Goal: Task Accomplishment & Management: Use online tool/utility

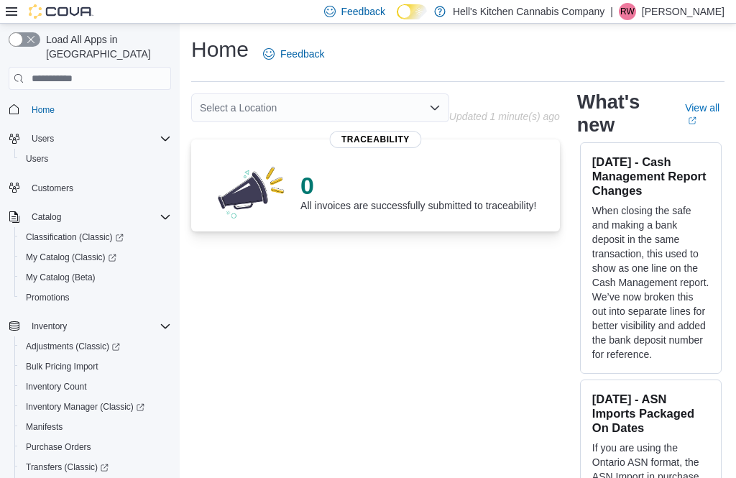
click at [4, 417] on div "Load All Apps in New Hub Home Users Users Customers Catalog Classification (Cla…" at bounding box center [90, 275] width 174 height 497
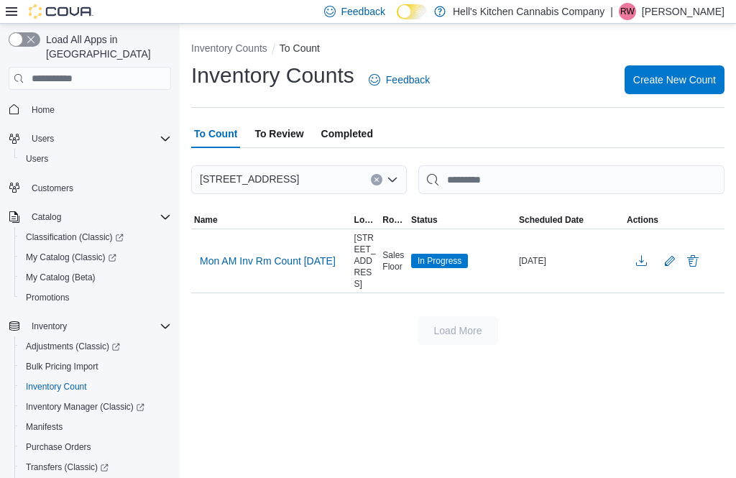
click at [653, 91] on span "Create New Count" at bounding box center [674, 79] width 83 height 29
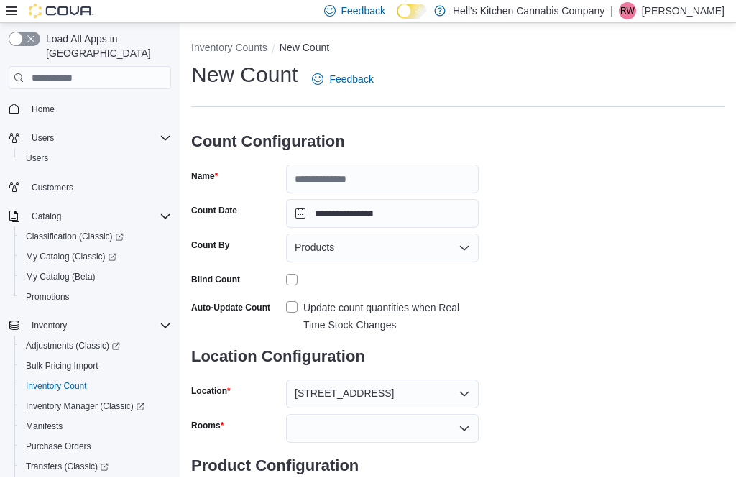
scroll to position [1, 0]
click at [366, 160] on h3 "Count Configuration" at bounding box center [334, 142] width 287 height 46
click at [317, 174] on input "Name" at bounding box center [382, 178] width 193 height 29
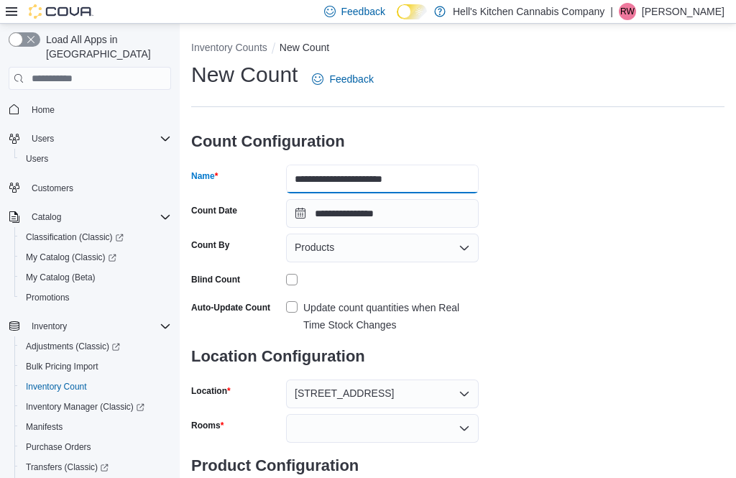
type input "**********"
click at [288, 323] on label "Update count quantities when Real Time Stock Changes" at bounding box center [382, 316] width 193 height 34
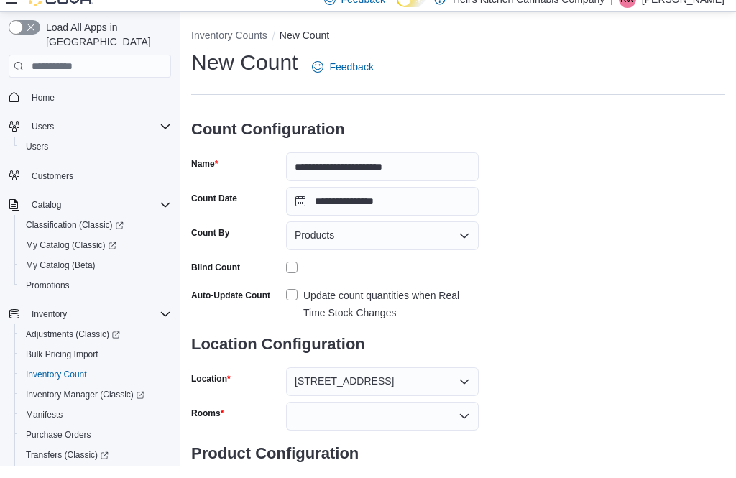
scroll to position [29, 0]
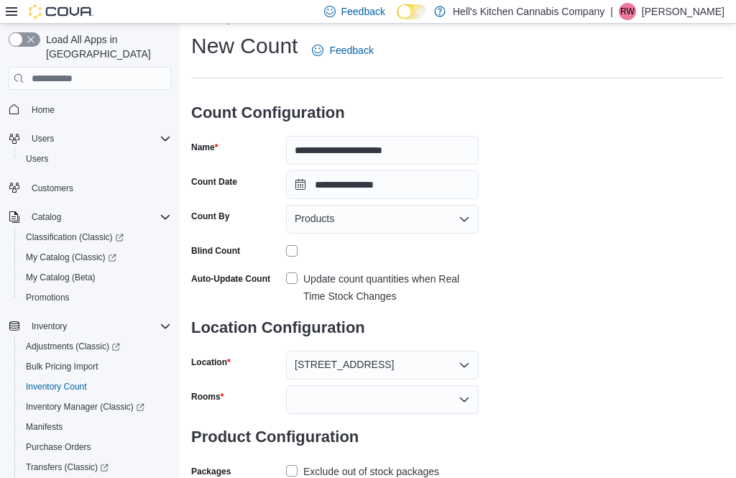
click at [449, 407] on div at bounding box center [382, 399] width 193 height 29
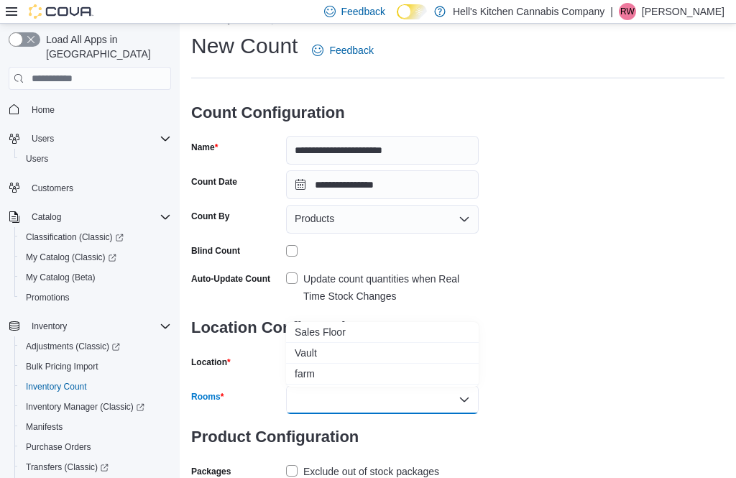
click at [426, 335] on span "Sales Floor" at bounding box center [382, 332] width 175 height 14
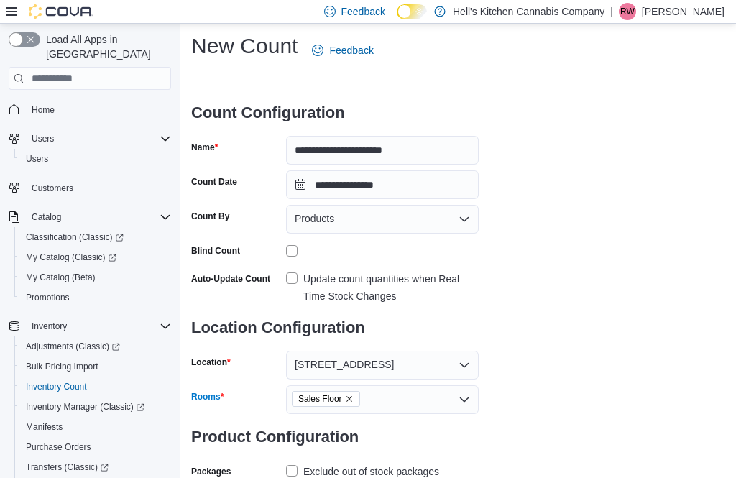
click at [289, 467] on label "Exclude out of stock packages" at bounding box center [362, 471] width 153 height 17
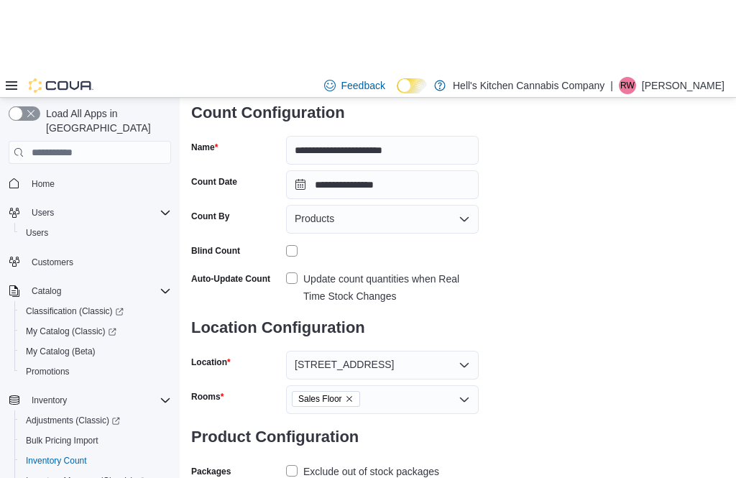
scroll to position [64, 0]
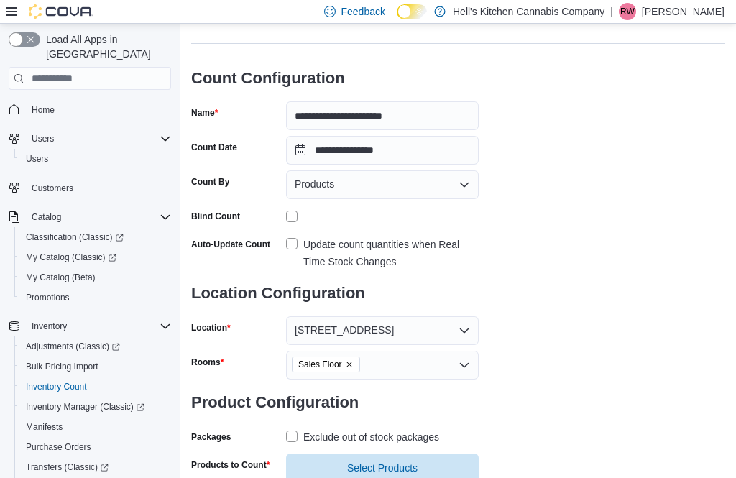
click at [312, 473] on span "Select Products" at bounding box center [382, 467] width 175 height 29
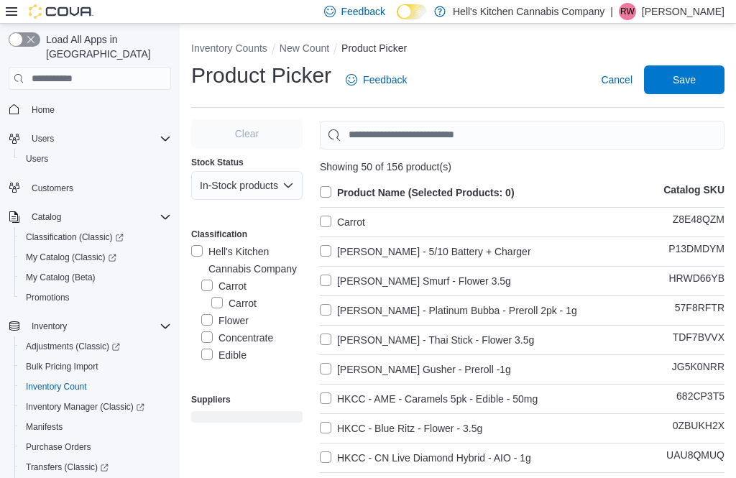
click at [345, 217] on label "Carrot" at bounding box center [342, 221] width 45 height 17
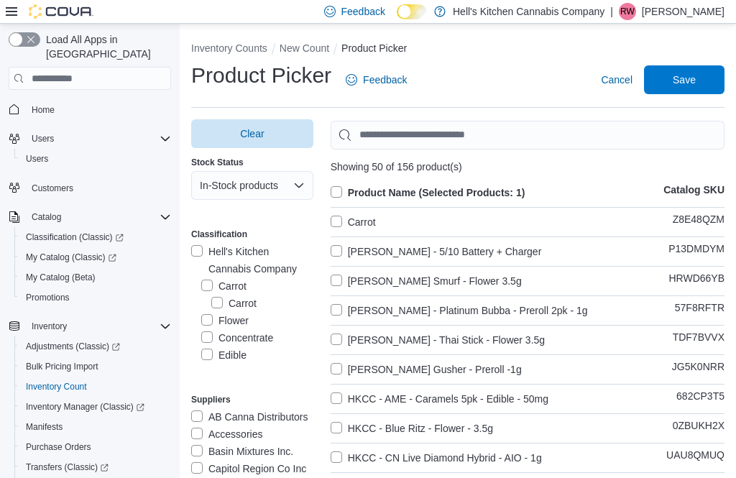
click at [338, 196] on label "Product Name (Selected Products: 1)" at bounding box center [427, 192] width 195 height 17
click at [338, 244] on label "[PERSON_NAME] - 5/10 Battery + Charger" at bounding box center [435, 251] width 211 height 17
click at [339, 229] on label "Carrot" at bounding box center [352, 221] width 45 height 17
click at [347, 247] on label "[PERSON_NAME] - 5/10 Battery + Charger" at bounding box center [435, 251] width 211 height 17
click at [703, 73] on span "Save" at bounding box center [683, 79] width 63 height 29
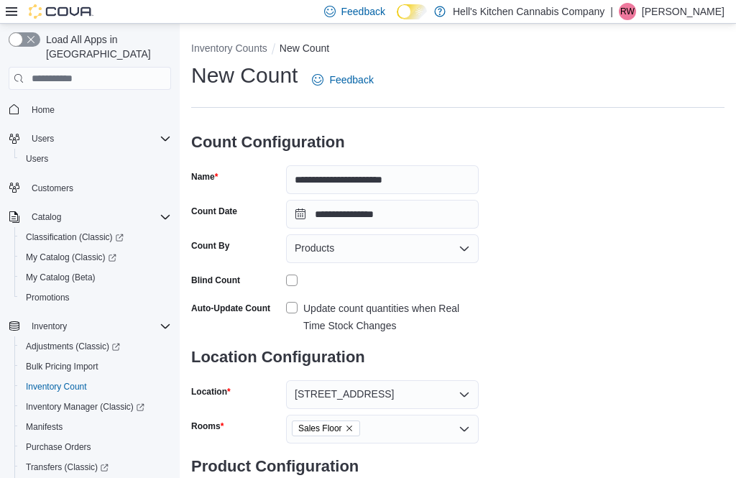
click at [633, 251] on div "**********" at bounding box center [457, 317] width 533 height 513
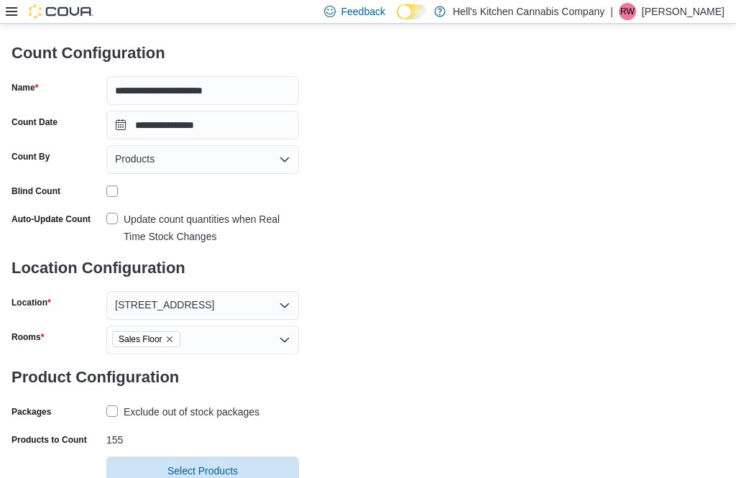
scroll to position [92, 0]
